Goal: Information Seeking & Learning: Learn about a topic

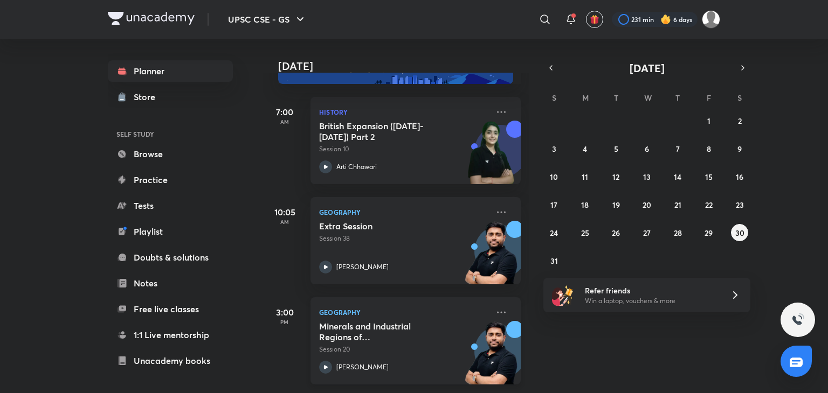
scroll to position [47, 0]
click at [551, 256] on abbr "31" at bounding box center [554, 261] width 8 height 10
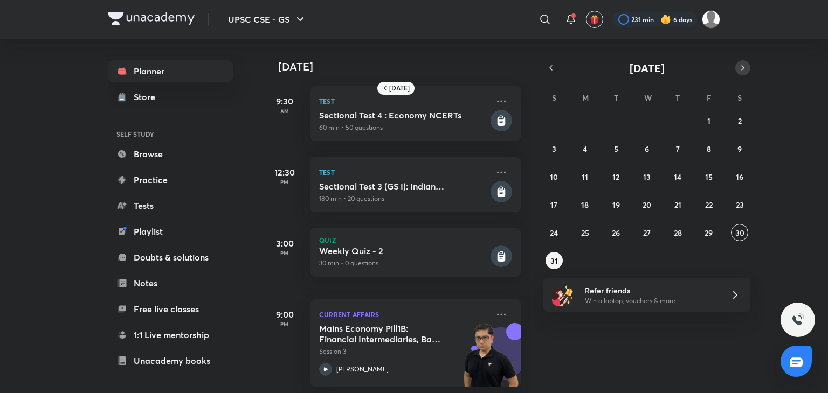
click at [741, 68] on icon "button" at bounding box center [742, 68] width 9 height 10
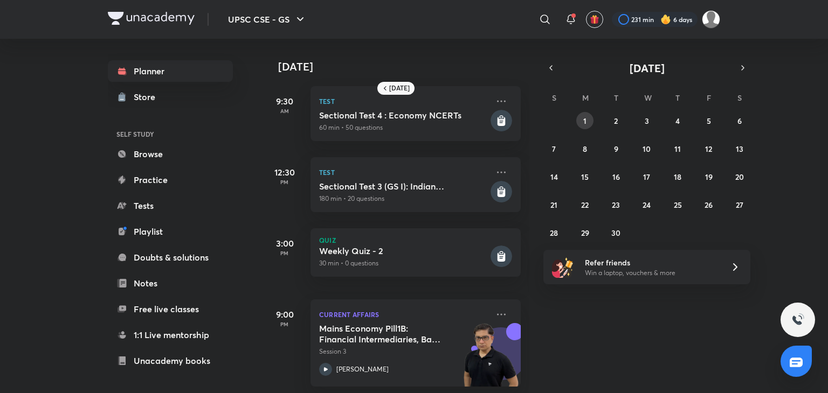
click at [585, 117] on abbr "1" at bounding box center [584, 121] width 3 height 10
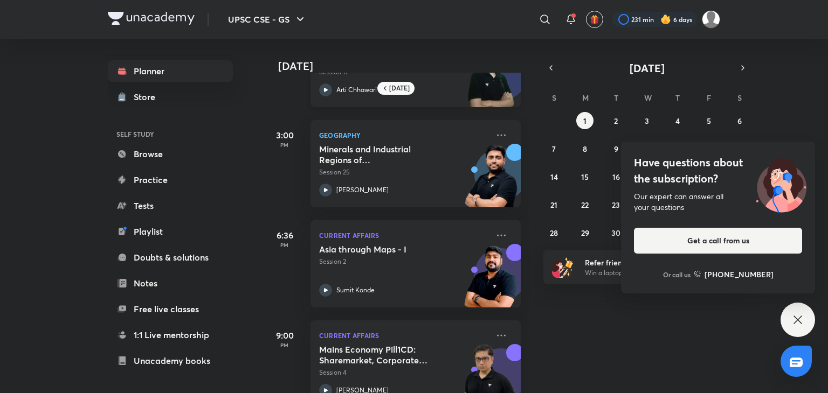
scroll to position [98, 0]
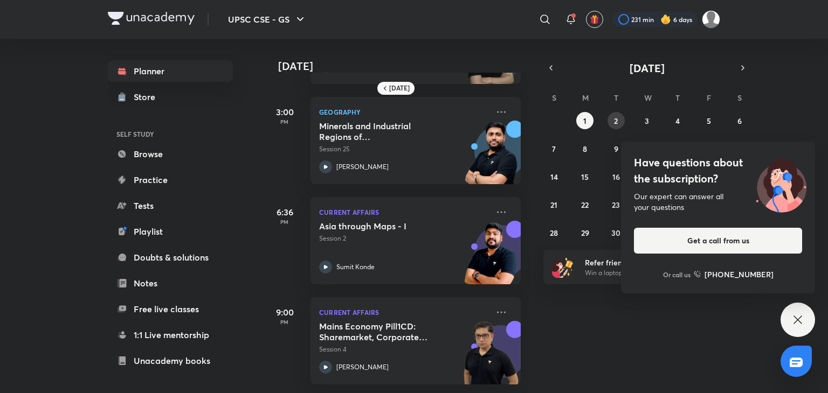
click at [617, 117] on button "2" at bounding box center [615, 120] width 17 height 17
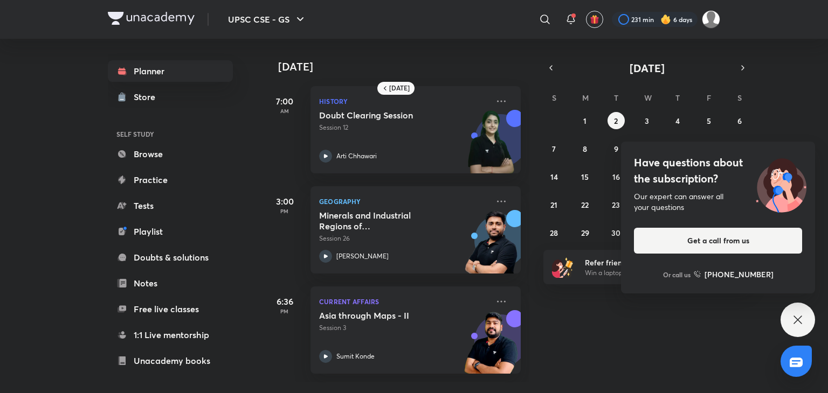
click at [797, 323] on icon at bounding box center [797, 320] width 13 height 13
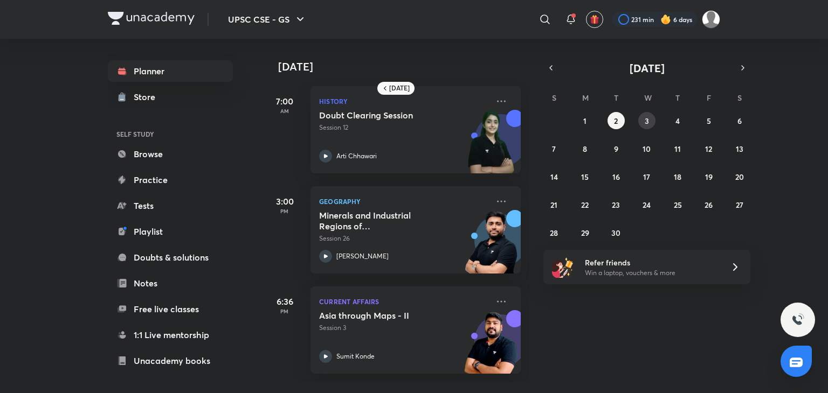
click at [649, 113] on button "3" at bounding box center [646, 120] width 17 height 17
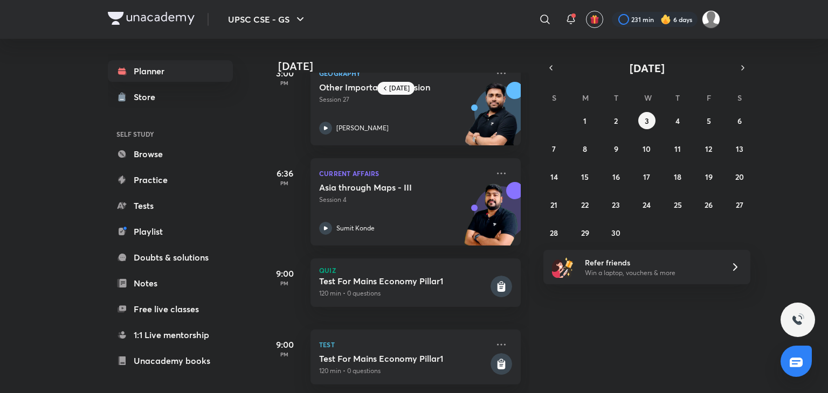
scroll to position [140, 0]
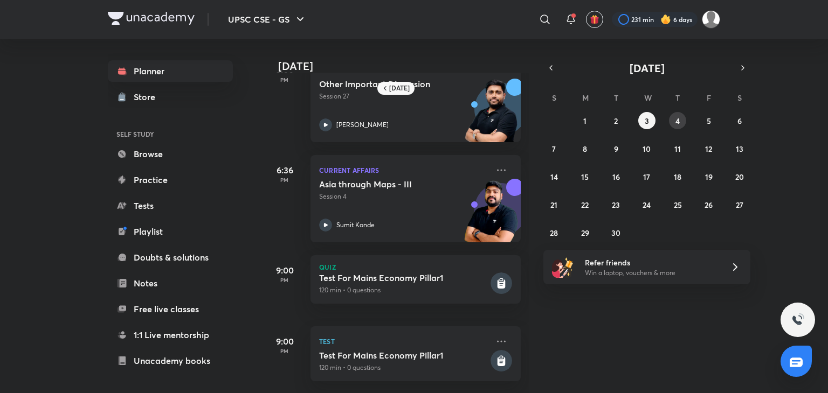
click at [683, 117] on button "4" at bounding box center [677, 120] width 17 height 17
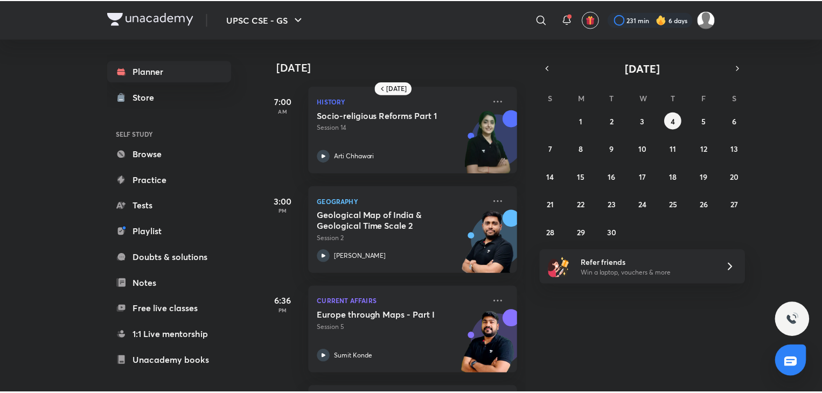
scroll to position [98, 0]
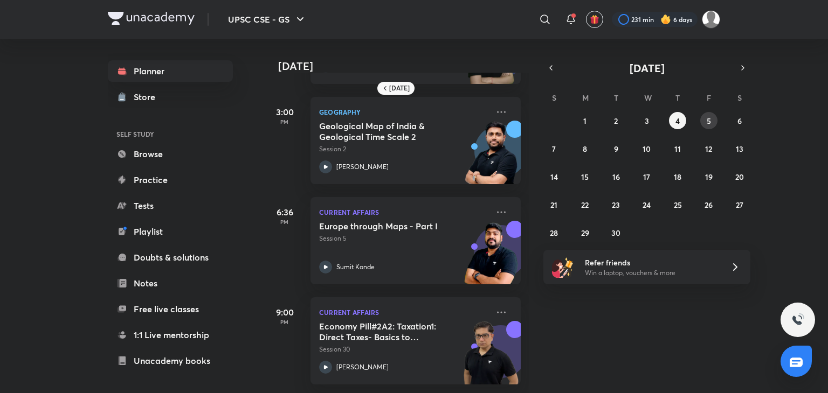
click at [706, 122] on abbr "5" at bounding box center [708, 121] width 4 height 10
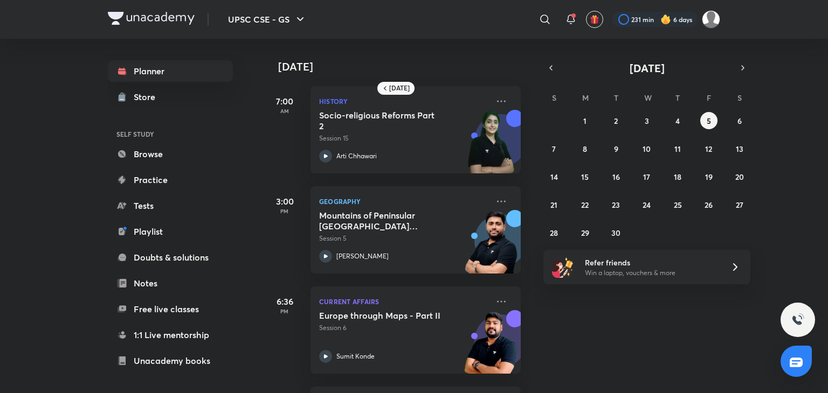
click at [742, 112] on div "S M T W T F S 31 1 2 3 4 5 6 7 8 9 10 11 12 13 14 15 16 17 18 19 20 21 22 23 24…" at bounding box center [646, 164] width 207 height 153
click at [737, 121] on abbr "6" at bounding box center [739, 121] width 4 height 10
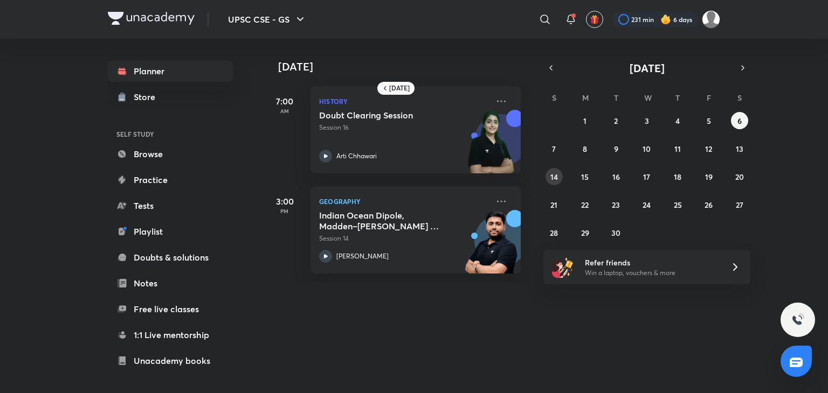
click at [557, 173] on abbr "14" at bounding box center [554, 177] width 8 height 10
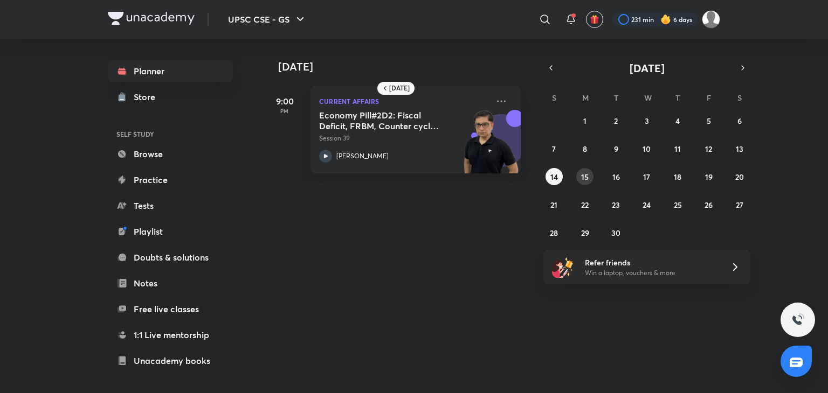
click at [588, 176] on button "15" at bounding box center [584, 176] width 17 height 17
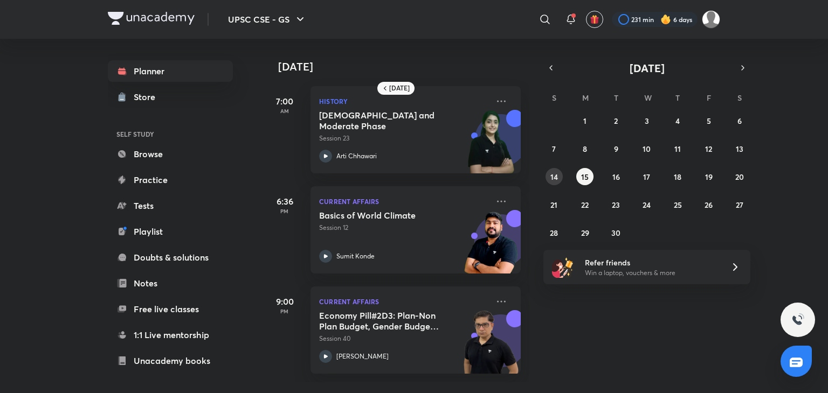
click at [553, 172] on abbr "14" at bounding box center [554, 177] width 8 height 10
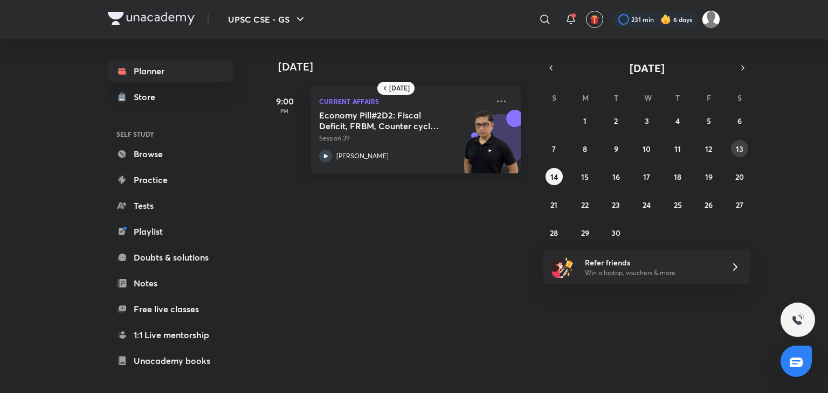
click at [731, 144] on button "13" at bounding box center [739, 148] width 17 height 17
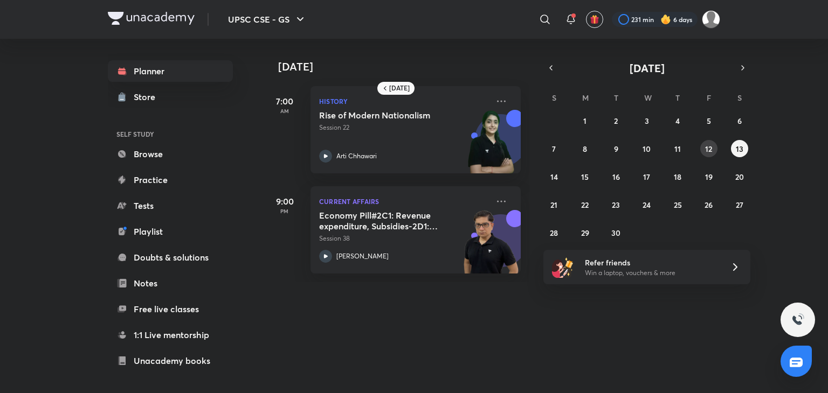
click at [708, 149] on abbr "12" at bounding box center [708, 149] width 7 height 10
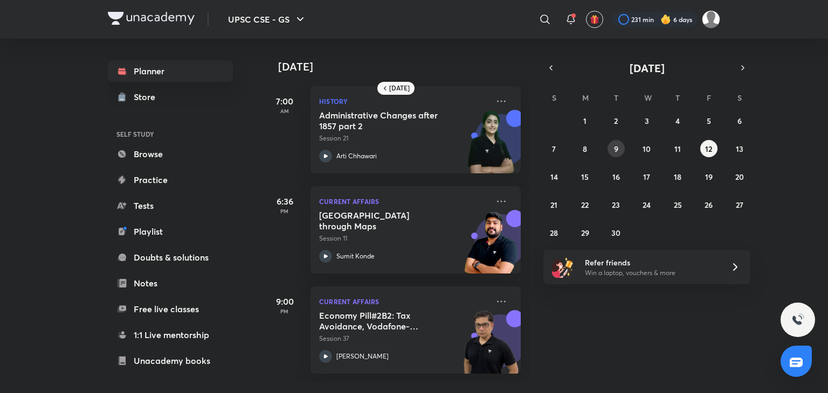
click at [618, 143] on button "9" at bounding box center [615, 148] width 17 height 17
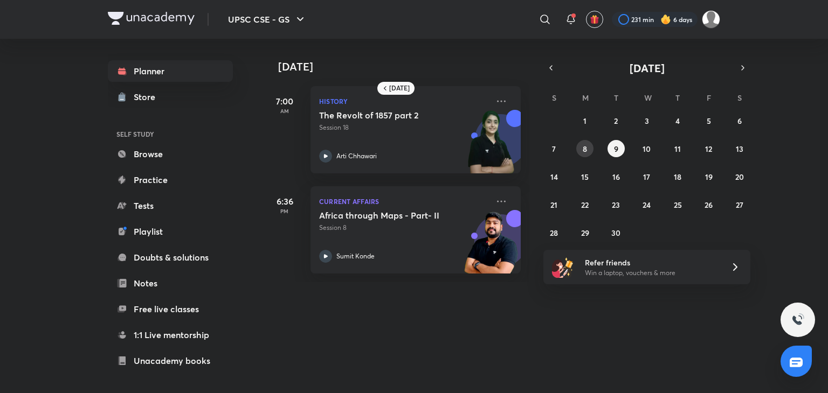
click at [580, 147] on button "8" at bounding box center [584, 148] width 17 height 17
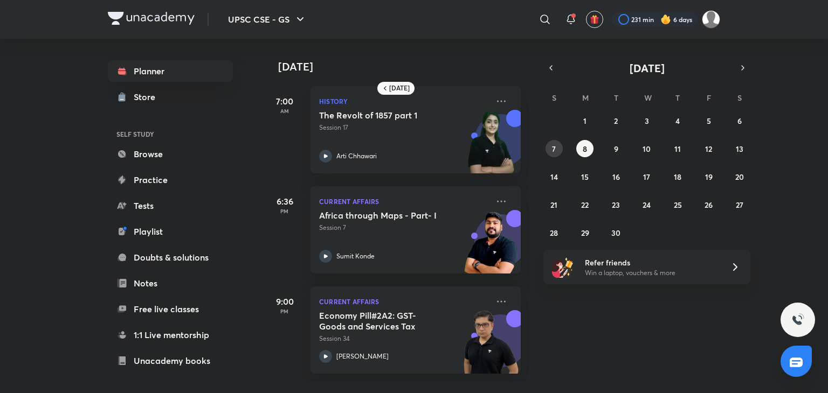
click at [557, 154] on button "7" at bounding box center [553, 148] width 17 height 17
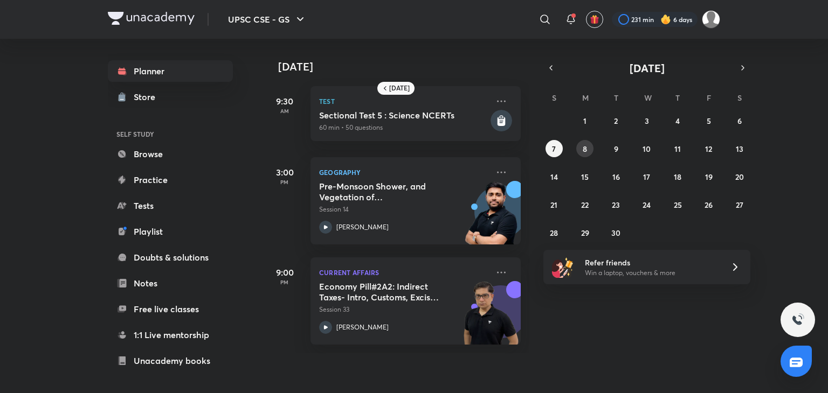
click at [582, 149] on button "8" at bounding box center [584, 148] width 17 height 17
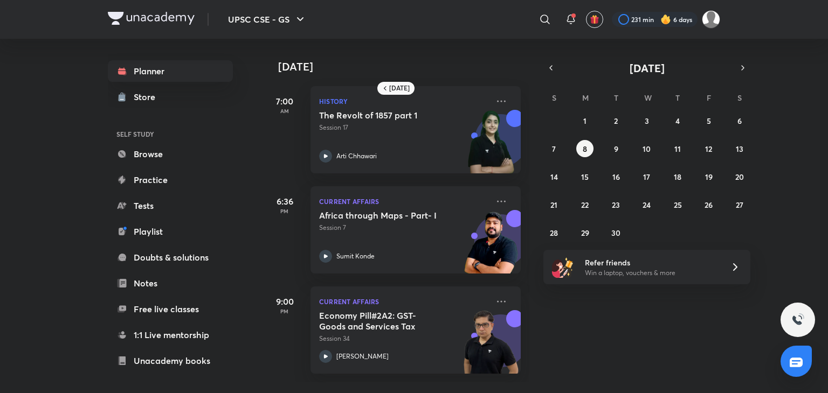
click at [656, 147] on div "31 1 2 3 4 5 6 7 8 9 10 11 12 13 14 15 16 17 18 19 20 21 22 23 24 25 26 27 28 2…" at bounding box center [646, 176] width 207 height 129
click at [644, 154] on button "10" at bounding box center [646, 148] width 17 height 17
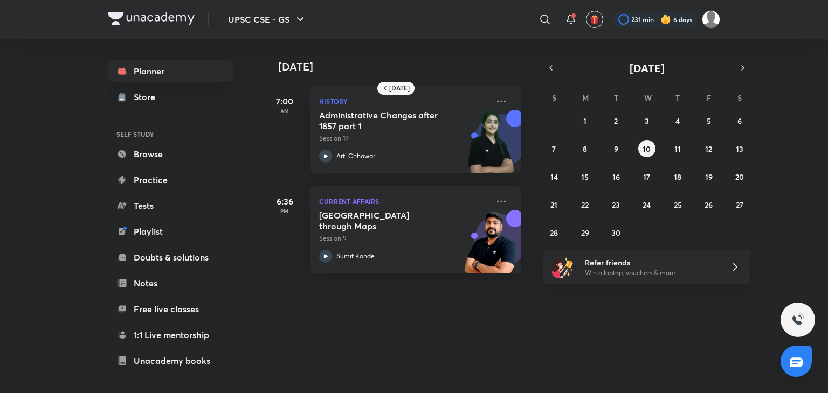
click at [662, 149] on div "31 1 2 3 4 5 6 7 8 9 10 11 12 13 14 15 16 17 18 19 20 21 22 23 24 25 26 27 28 2…" at bounding box center [646, 176] width 207 height 129
click at [684, 149] on button "11" at bounding box center [677, 148] width 17 height 17
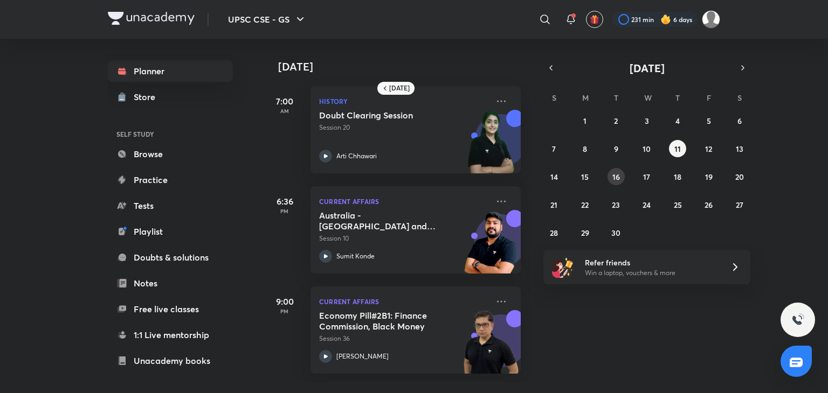
click at [617, 176] on abbr "16" at bounding box center [616, 177] width 8 height 10
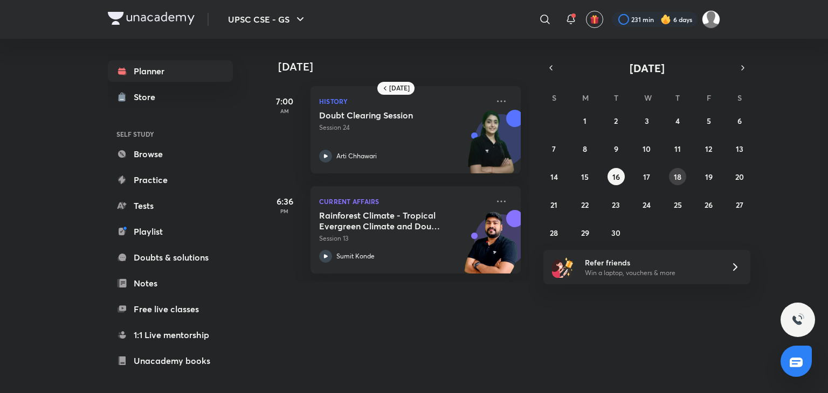
click at [678, 169] on button "18" at bounding box center [677, 176] width 17 height 17
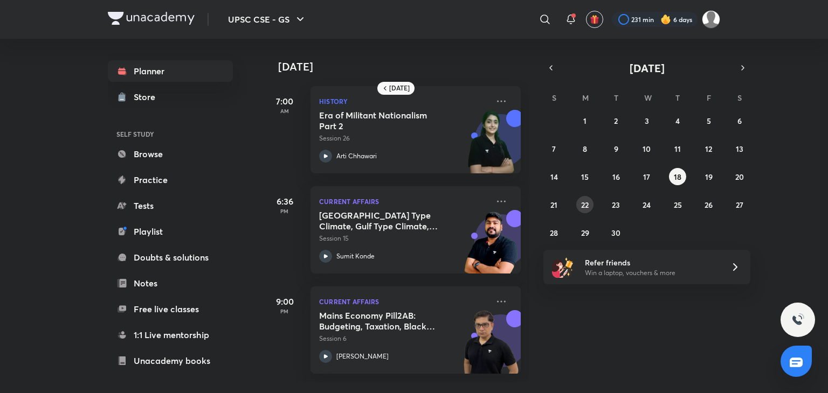
click at [586, 205] on abbr "22" at bounding box center [585, 205] width 8 height 10
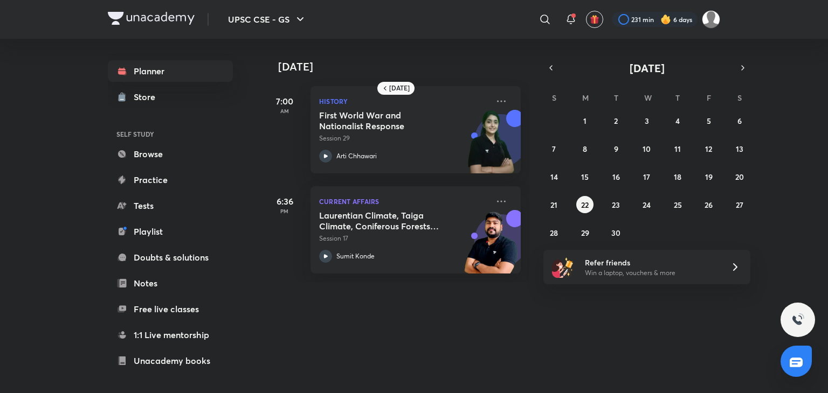
click at [655, 201] on div "31 1 2 3 4 5 6 7 8 9 10 11 12 13 14 15 16 17 18 19 20 21 22 23 24 25 26 27 28 2…" at bounding box center [646, 176] width 207 height 129
click at [655, 201] on button "24" at bounding box center [646, 204] width 17 height 17
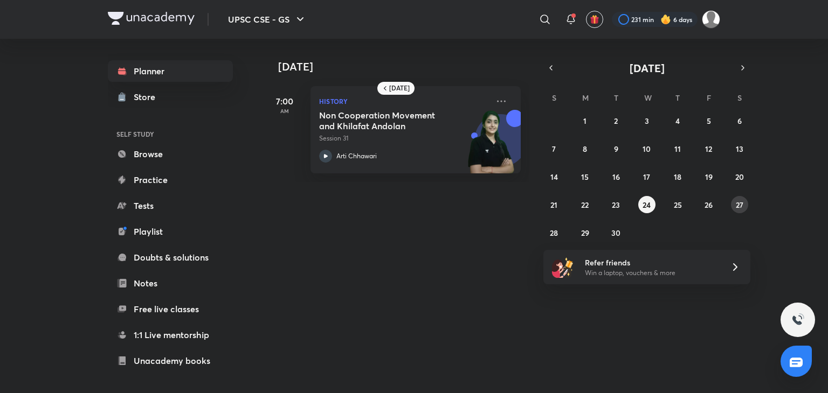
click at [733, 208] on button "27" at bounding box center [739, 204] width 17 height 17
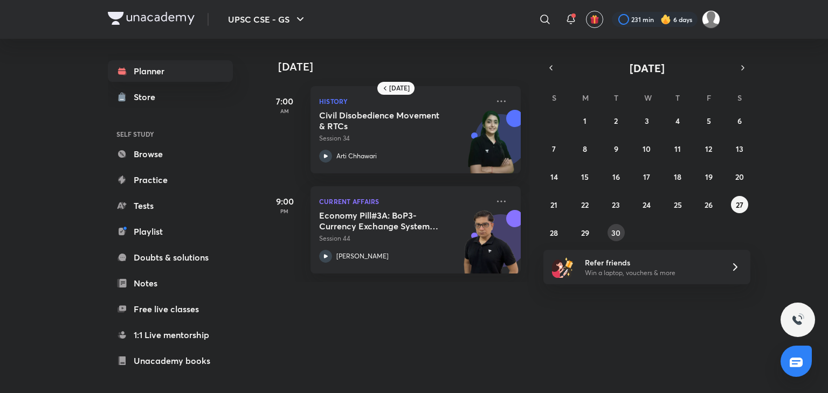
click at [612, 231] on abbr "30" at bounding box center [615, 233] width 9 height 10
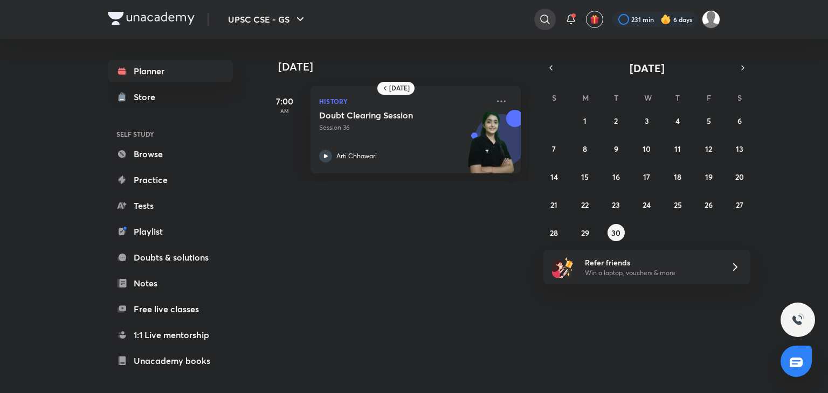
click at [545, 22] on icon at bounding box center [544, 19] width 9 height 9
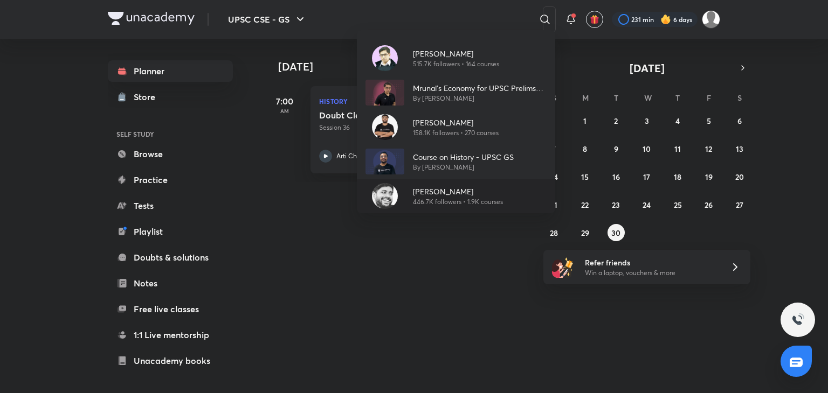
click at [426, 190] on p "[PERSON_NAME]" at bounding box center [458, 191] width 90 height 11
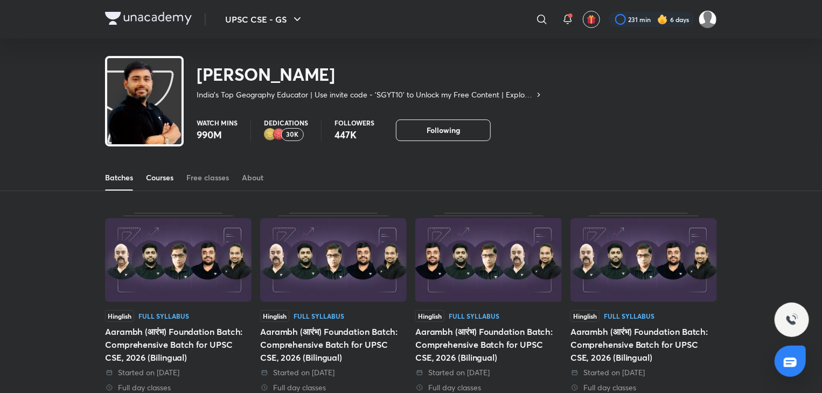
click at [162, 175] on div "Courses" at bounding box center [159, 177] width 27 height 11
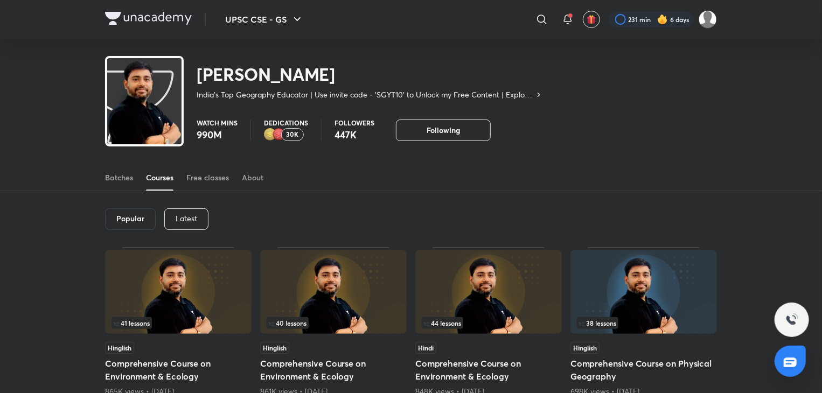
click at [162, 220] on div "Popular Latest" at bounding box center [411, 219] width 612 height 56
click at [175, 220] on div "Latest" at bounding box center [186, 219] width 44 height 22
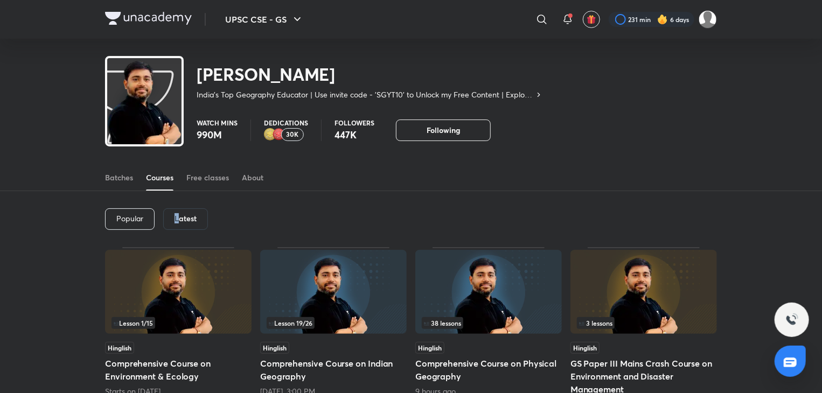
click at [177, 218] on h6 "Latest" at bounding box center [186, 218] width 22 height 9
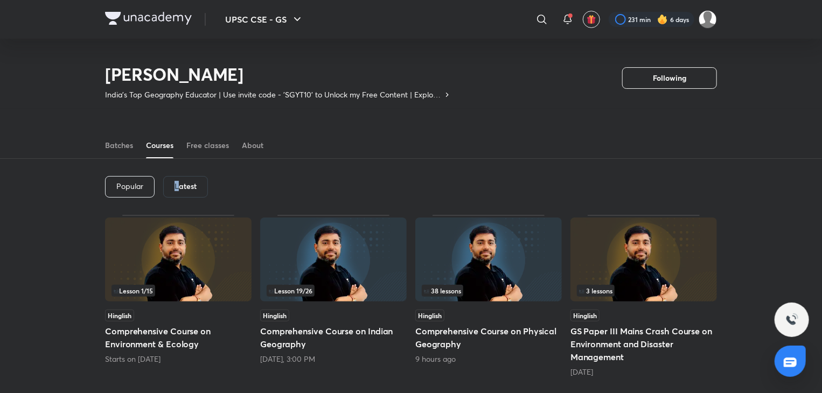
scroll to position [154, 0]
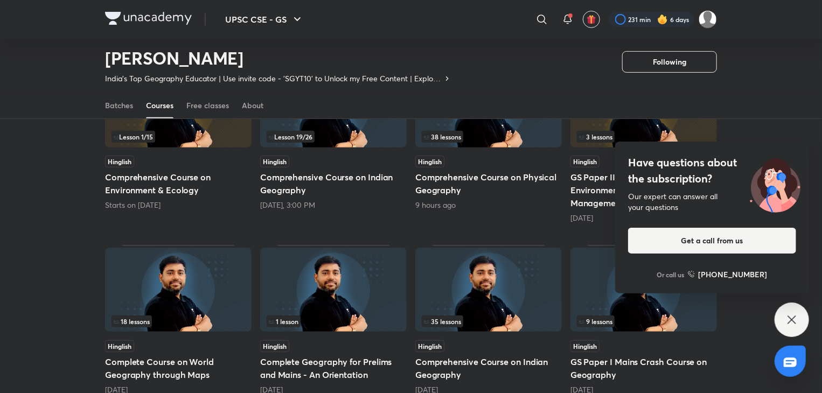
click at [203, 134] on div "Lesson 1 / 15" at bounding box center [179, 137] width 134 height 12
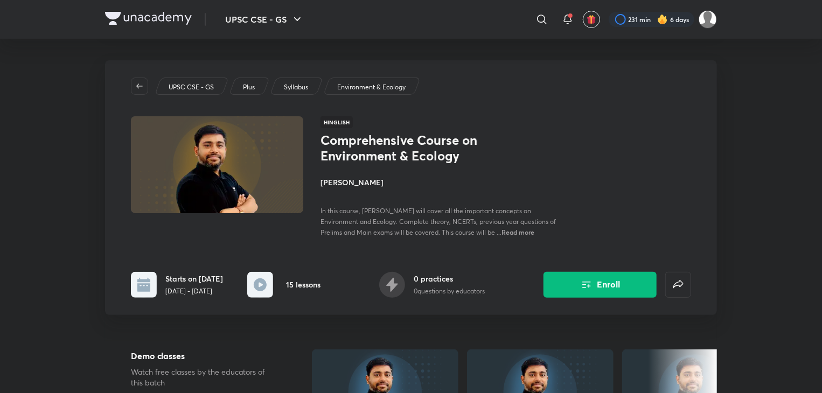
scroll to position [154, 0]
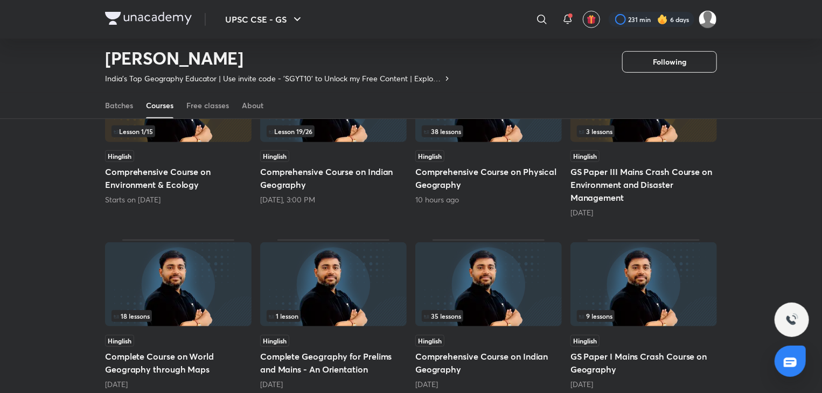
scroll to position [100, 0]
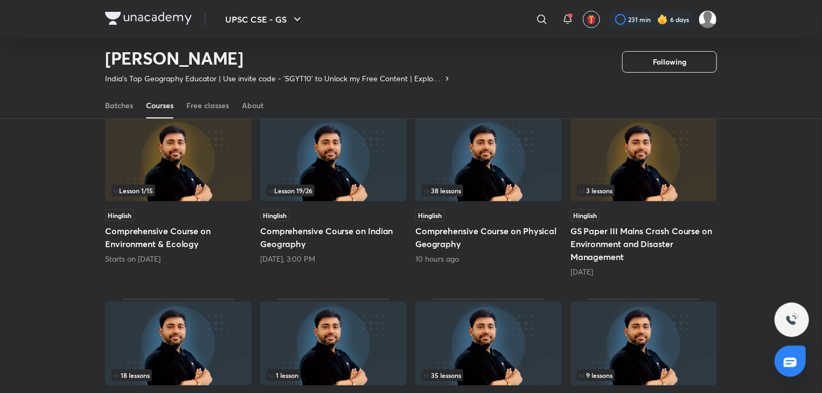
click at [399, 59] on h2 "[PERSON_NAME]" at bounding box center [278, 58] width 346 height 22
click at [451, 57] on h2 "[PERSON_NAME]" at bounding box center [278, 58] width 346 height 22
click at [520, 60] on div "Sudarshan Gurjar India's Top Geography Educator | Use invite code - 'SGYT10' to…" at bounding box center [411, 58] width 612 height 70
click at [569, 13] on icon at bounding box center [567, 19] width 13 height 13
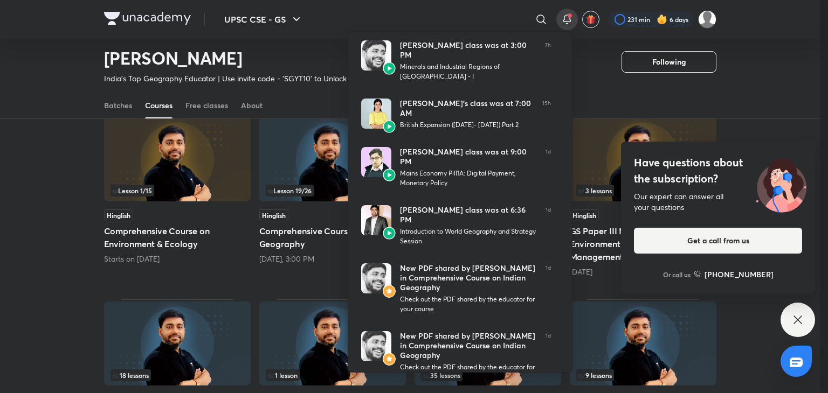
click at [317, 47] on div at bounding box center [414, 196] width 828 height 393
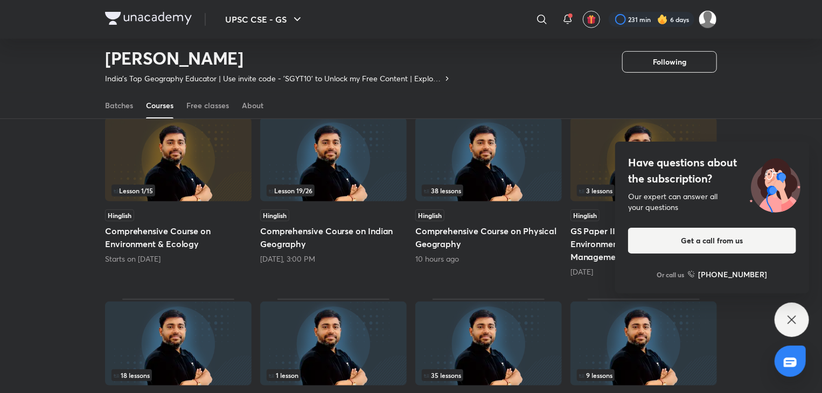
click at [795, 328] on div "Have questions about the subscription? Our expert can answer all your questions…" at bounding box center [792, 320] width 34 height 34
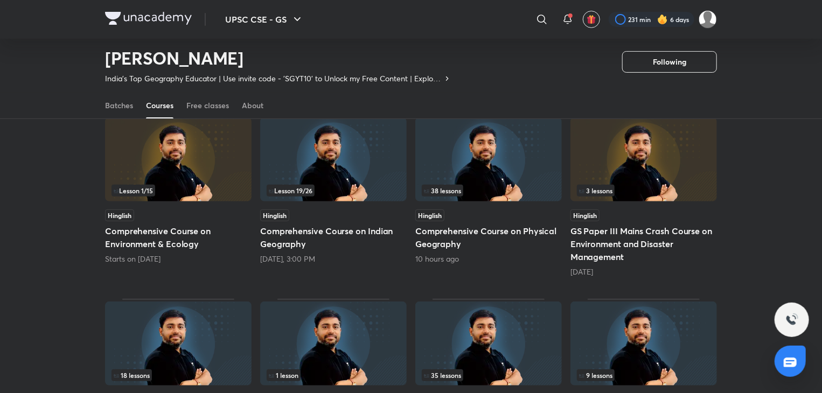
click at [382, 41] on div "Sudarshan Gurjar India's Top Geography Educator | Use invite code - 'SGYT10' to…" at bounding box center [278, 62] width 346 height 44
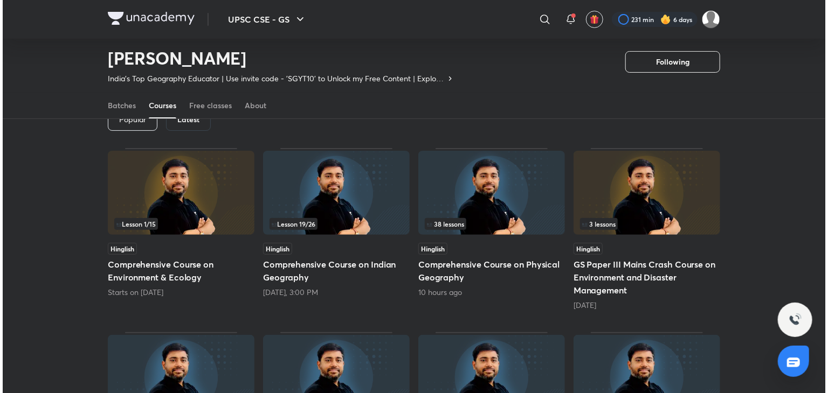
scroll to position [0, 0]
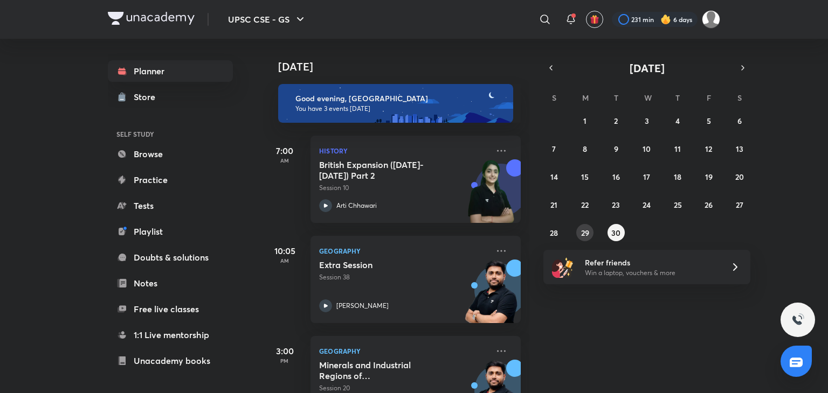
click at [580, 238] on button "29" at bounding box center [584, 232] width 17 height 17
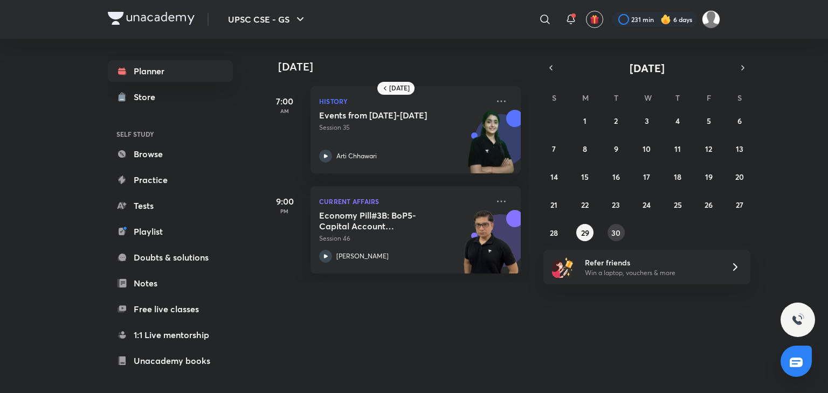
click at [615, 232] on abbr "30" at bounding box center [615, 233] width 9 height 10
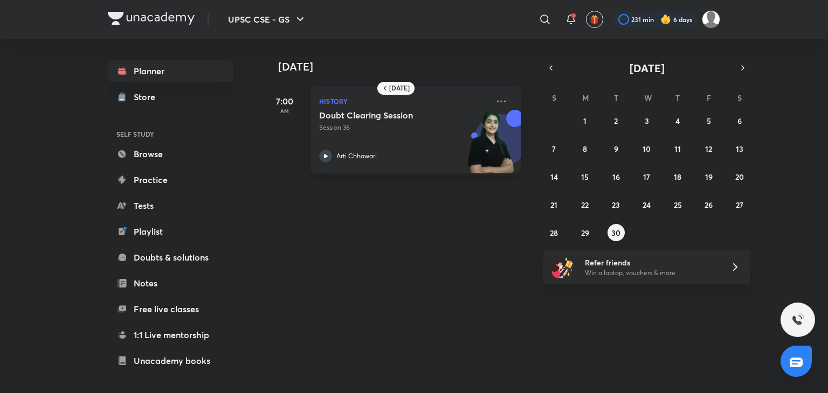
click at [550, 53] on div "30 September 7:00 AM History Doubt Clearing Session Session 36 Arti Chhawari" at bounding box center [544, 110] width 562 height 143
click at [555, 84] on div "September 2025 S M T W T F S 31 1 2 3 4 5 6 7 8 9 10 11 12 13 14 15 16 17 18 19…" at bounding box center [646, 150] width 207 height 181
click at [554, 69] on icon "button" at bounding box center [550, 68] width 9 height 10
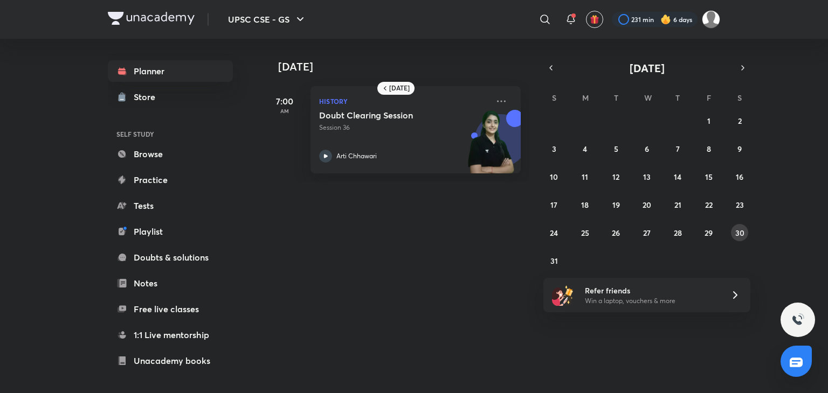
click at [733, 232] on button "30" at bounding box center [739, 232] width 17 height 17
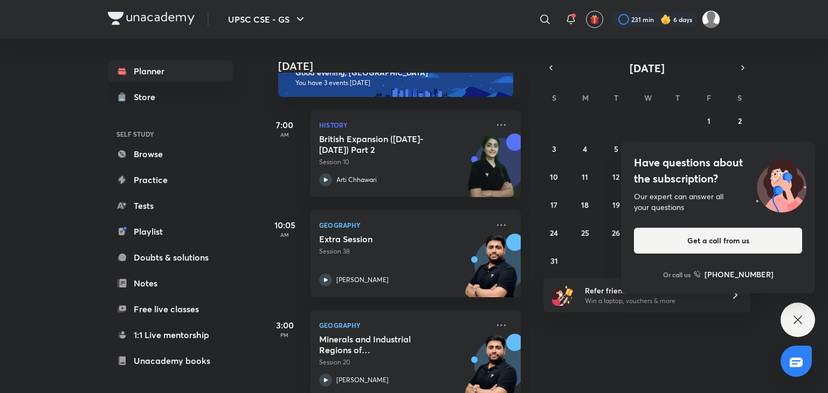
scroll to position [47, 0]
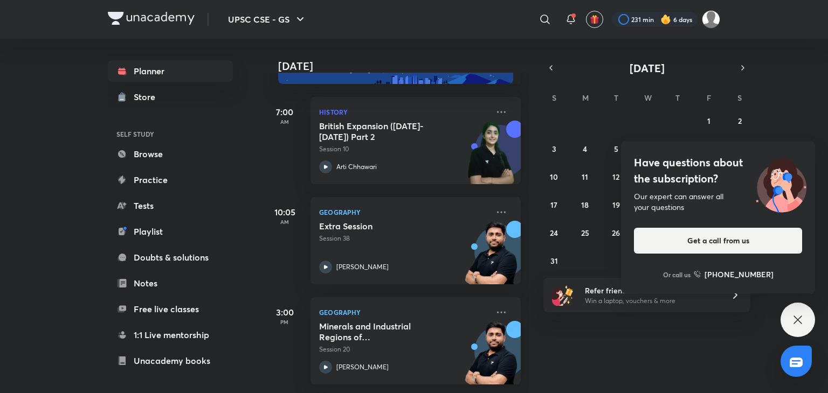
click at [799, 314] on icon at bounding box center [797, 320] width 13 height 13
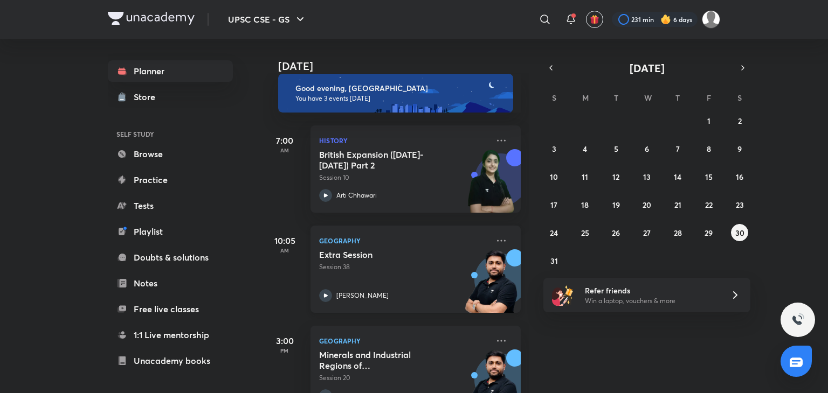
scroll to position [0, 0]
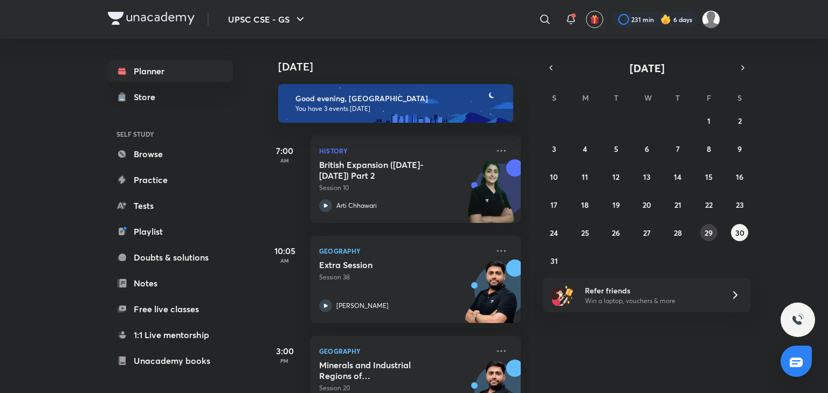
click at [705, 230] on abbr "29" at bounding box center [708, 233] width 8 height 10
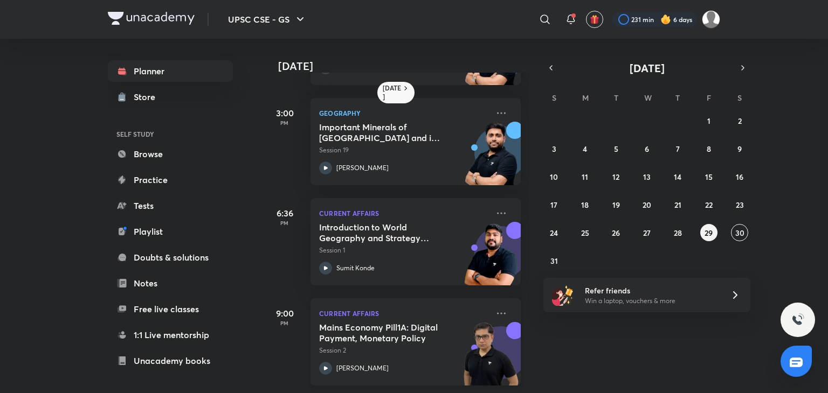
scroll to position [198, 0]
click at [326, 361] on icon at bounding box center [325, 367] width 13 height 13
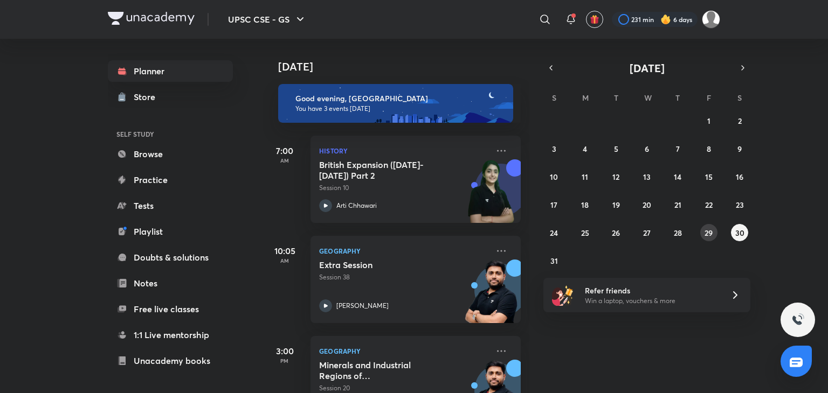
click at [713, 234] on button "29" at bounding box center [708, 232] width 17 height 17
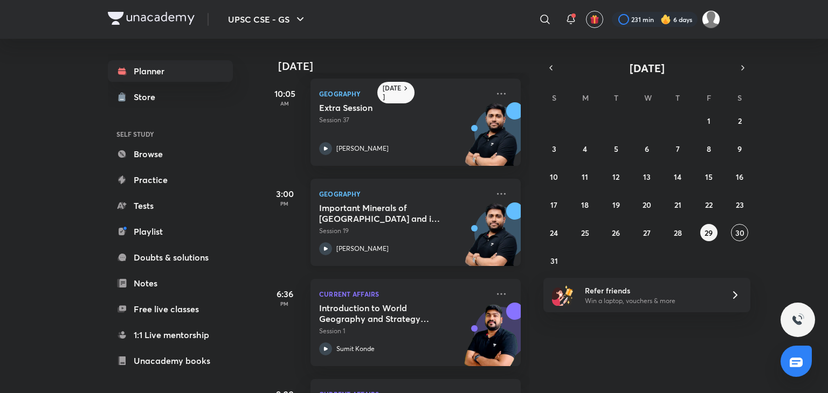
scroll to position [198, 0]
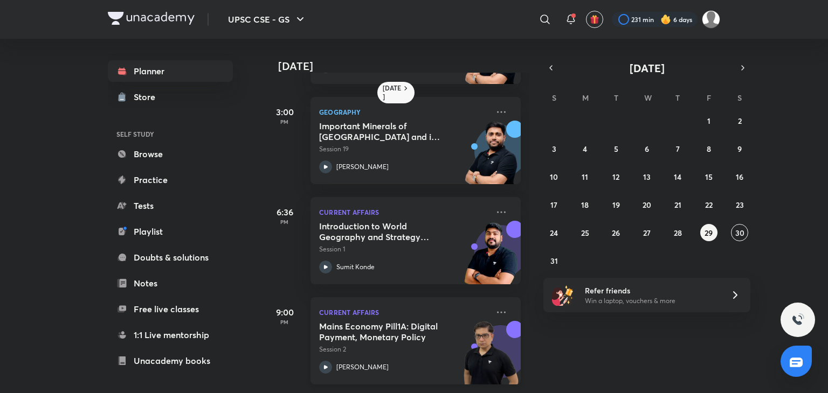
click at [473, 349] on img at bounding box center [490, 358] width 59 height 74
click at [317, 351] on div "Current Affairs Mains Economy Pill1A: Digital Payment, Monetary Policy Session …" at bounding box center [415, 340] width 210 height 87
click at [324, 358] on div "UPSC CSE - GS ​ 231 min 6 days Planner Store SELF STUDY Browse Practice Tests P…" at bounding box center [414, 196] width 828 height 393
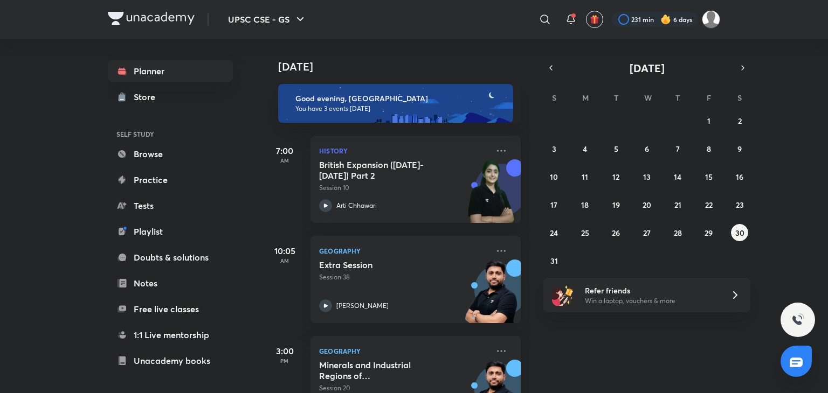
click at [421, 97] on h6 "Good evening, [GEOGRAPHIC_DATA]" at bounding box center [399, 99] width 208 height 10
click at [711, 226] on button "29" at bounding box center [708, 232] width 17 height 17
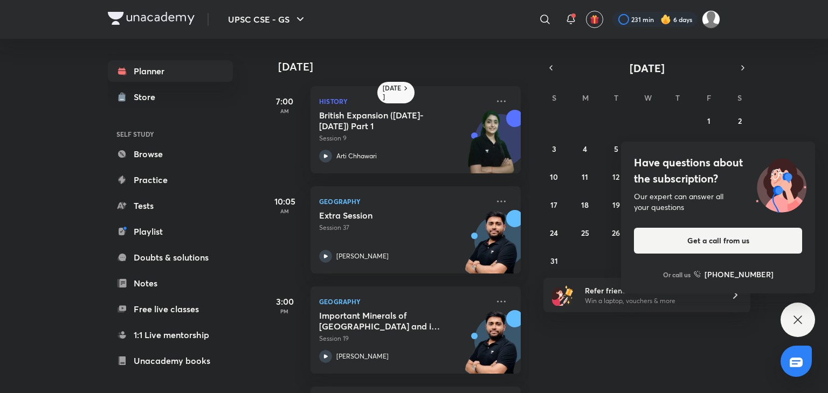
click at [792, 322] on icon at bounding box center [797, 320] width 13 height 13
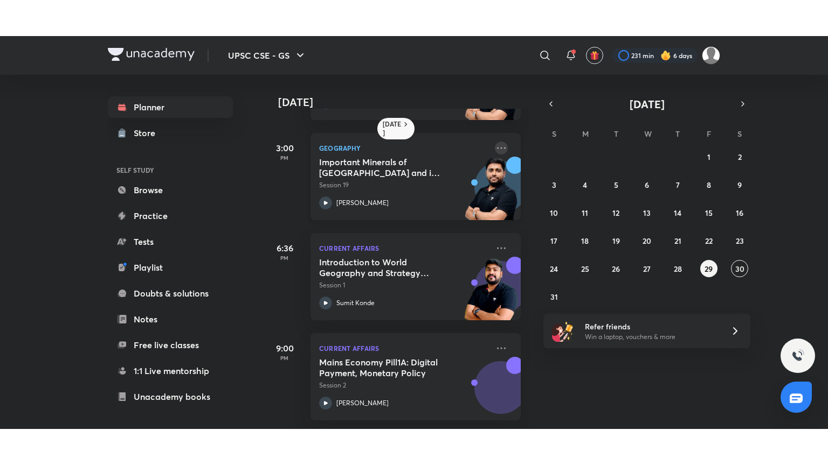
scroll to position [198, 0]
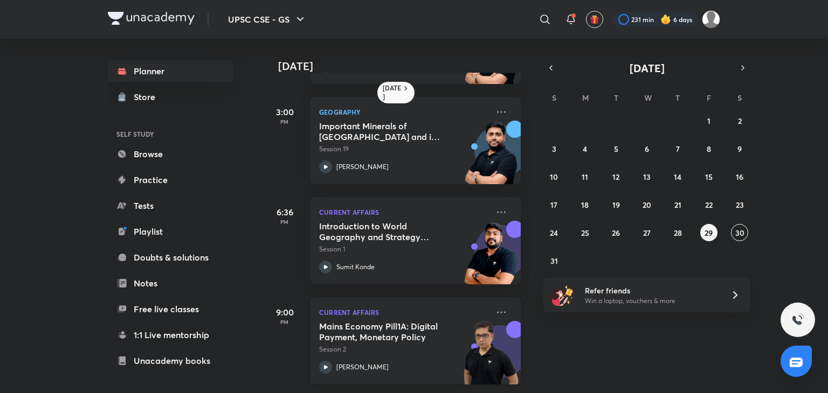
click at [338, 363] on p "[PERSON_NAME]" at bounding box center [362, 368] width 52 height 10
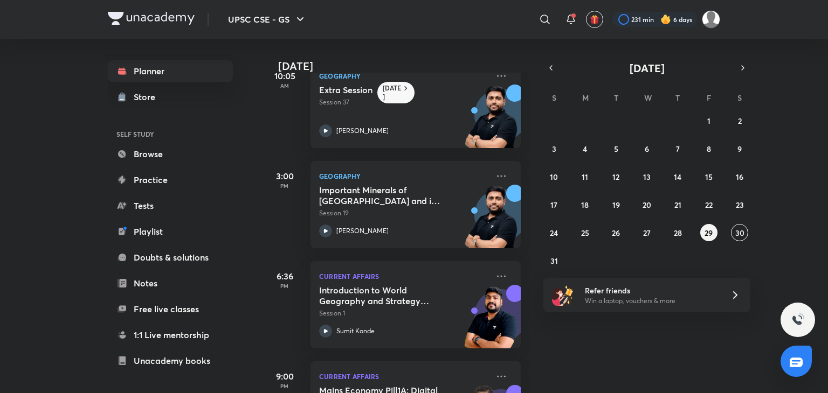
click at [797, 317] on img at bounding box center [797, 320] width 13 height 13
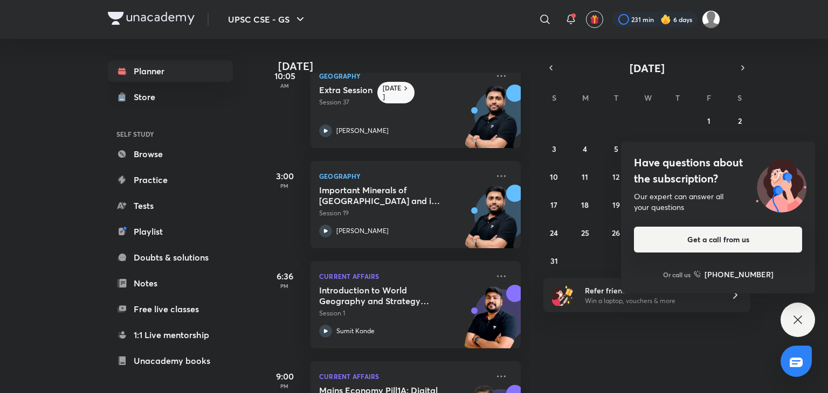
click at [759, 244] on button "Get a call from us" at bounding box center [718, 240] width 168 height 26
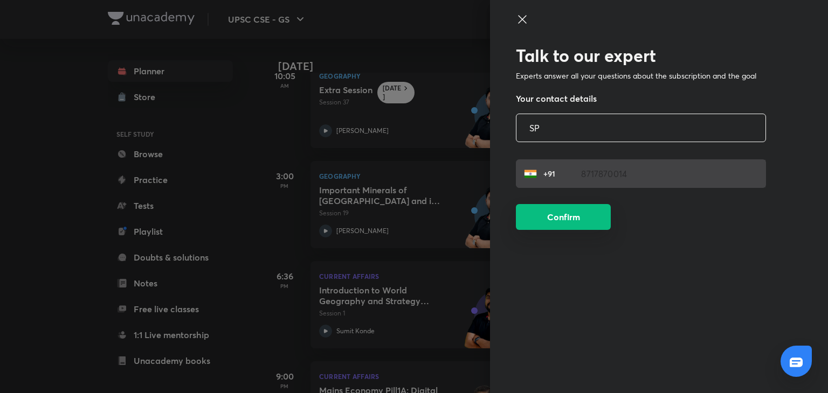
click at [580, 214] on button "Confirm" at bounding box center [563, 217] width 95 height 26
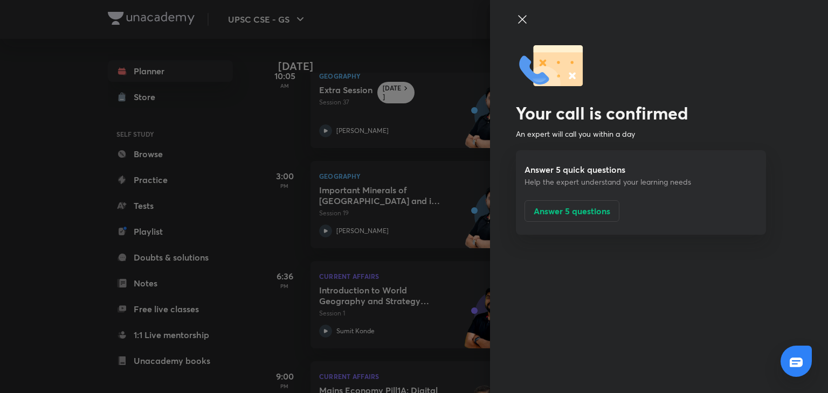
click at [523, 20] on icon at bounding box center [522, 19] width 13 height 13
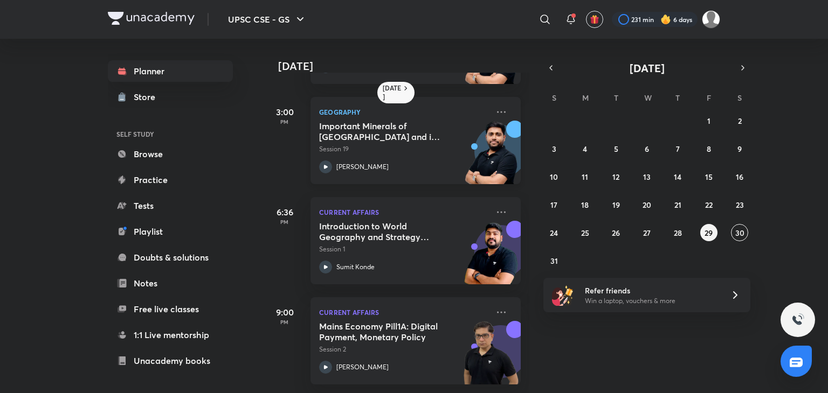
scroll to position [198, 0]
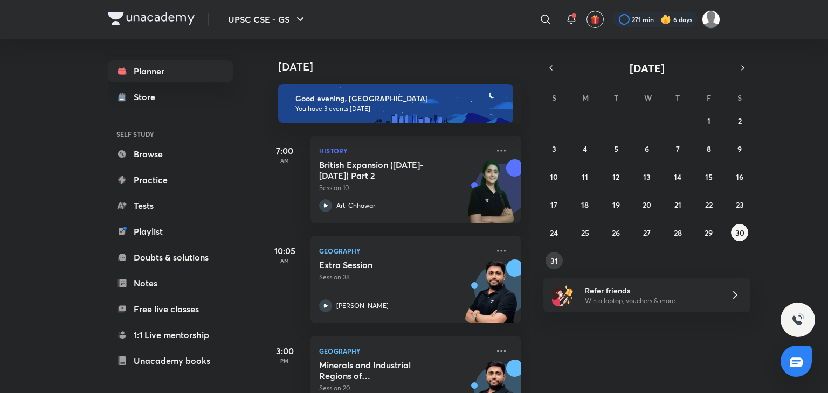
click at [560, 259] on button "31" at bounding box center [553, 260] width 17 height 17
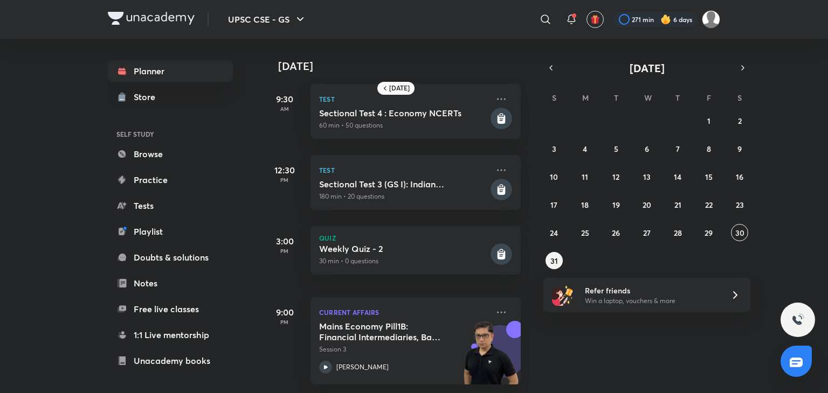
scroll to position [11, 0]
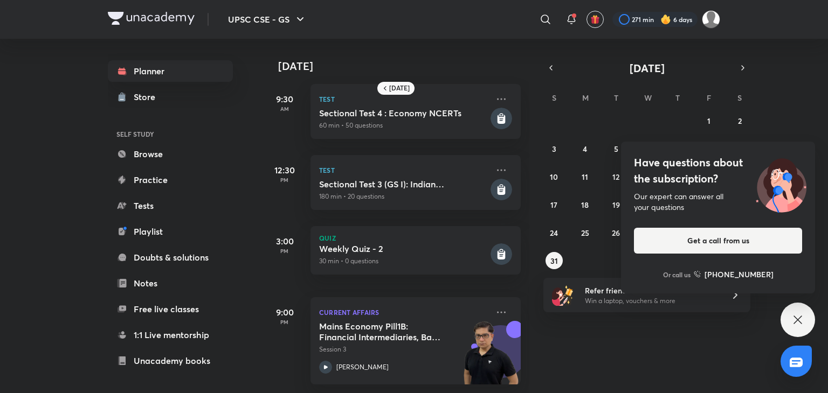
click at [796, 319] on icon at bounding box center [797, 320] width 13 height 13
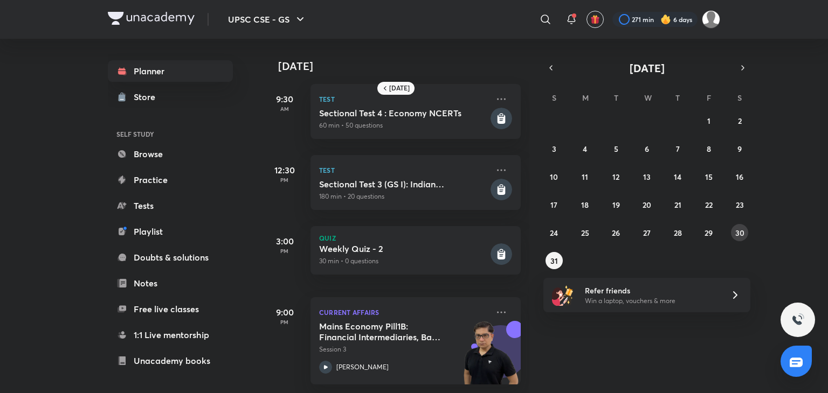
click at [738, 231] on abbr "30" at bounding box center [739, 233] width 9 height 10
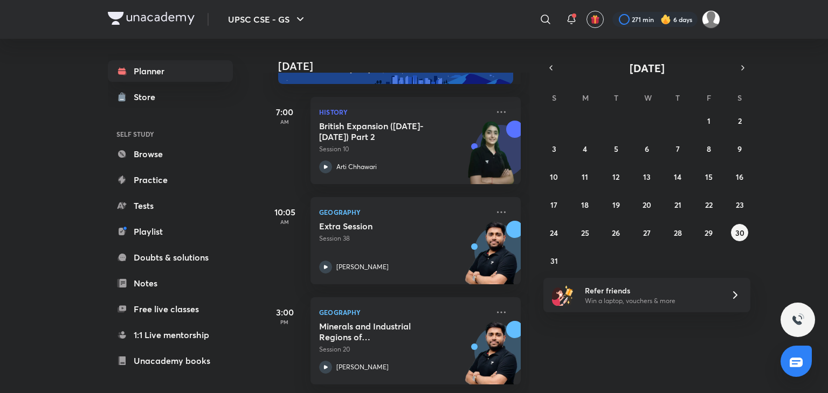
scroll to position [47, 0]
click at [713, 221] on div "27 28 29 30 31 1 2 3 4 5 6 7 8 9 10 11 12 13 14 15 16 17 18 19 20 21 22 23 24 2…" at bounding box center [646, 190] width 207 height 157
click at [709, 234] on abbr "29" at bounding box center [708, 233] width 8 height 10
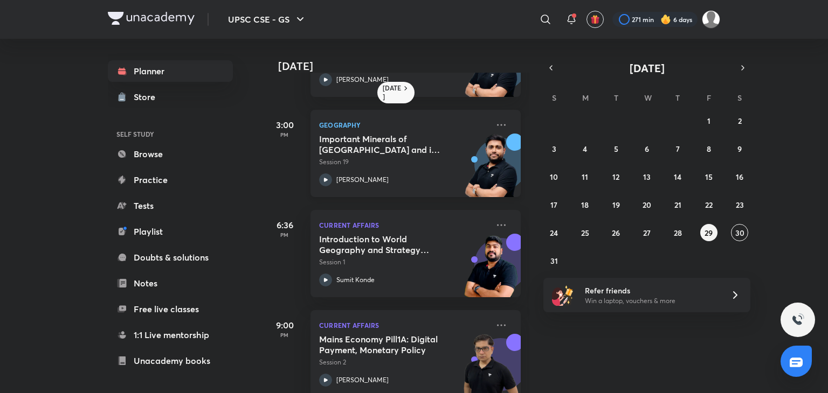
scroll to position [198, 0]
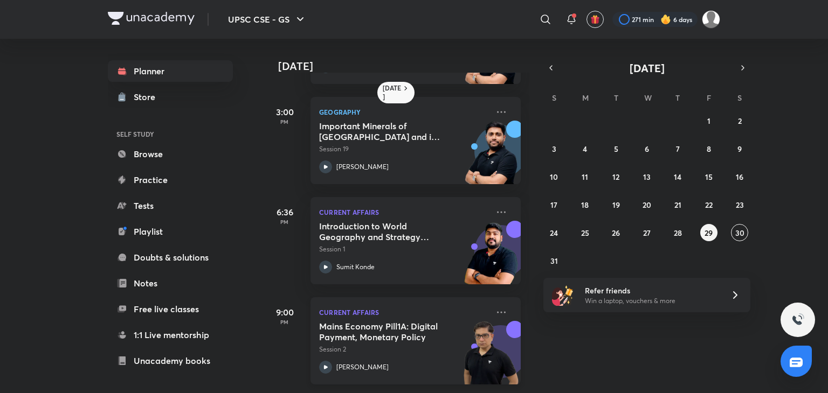
click at [335, 361] on div "Mrunal Patel" at bounding box center [403, 367] width 169 height 13
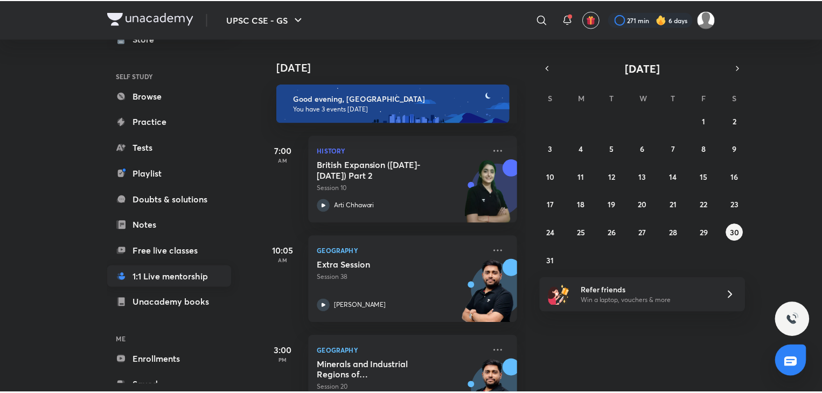
scroll to position [58, 0]
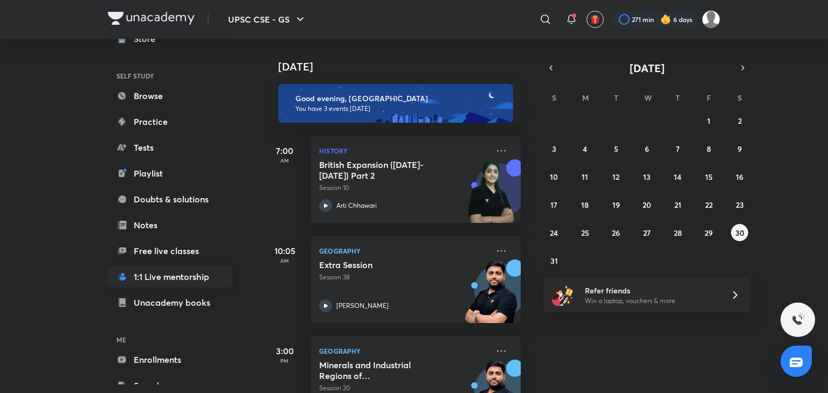
click at [175, 284] on link "1:1 Live mentorship" at bounding box center [170, 277] width 125 height 22
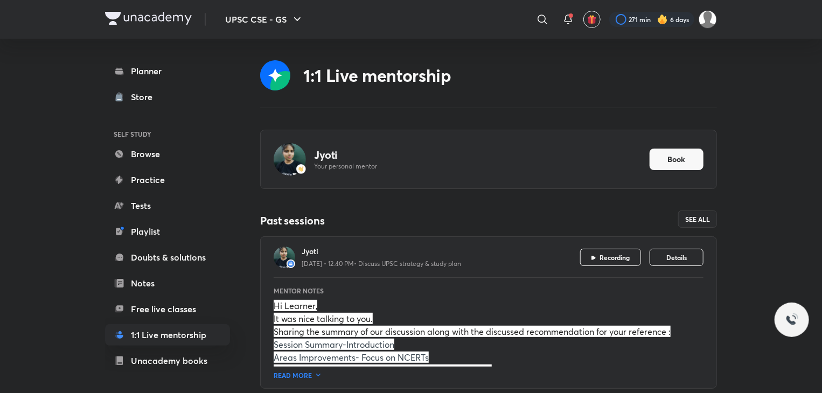
click at [372, 168] on p "Your personal mentor" at bounding box center [478, 166] width 328 height 9
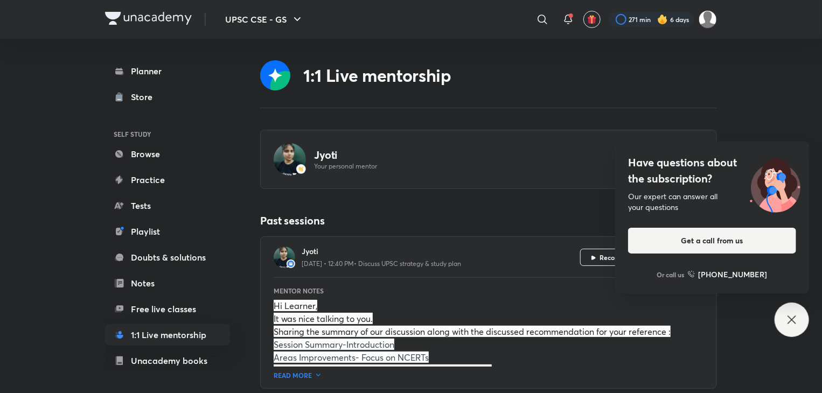
click at [487, 311] on p "Hi Learner," at bounding box center [489, 306] width 430 height 13
